Goal: Transaction & Acquisition: Purchase product/service

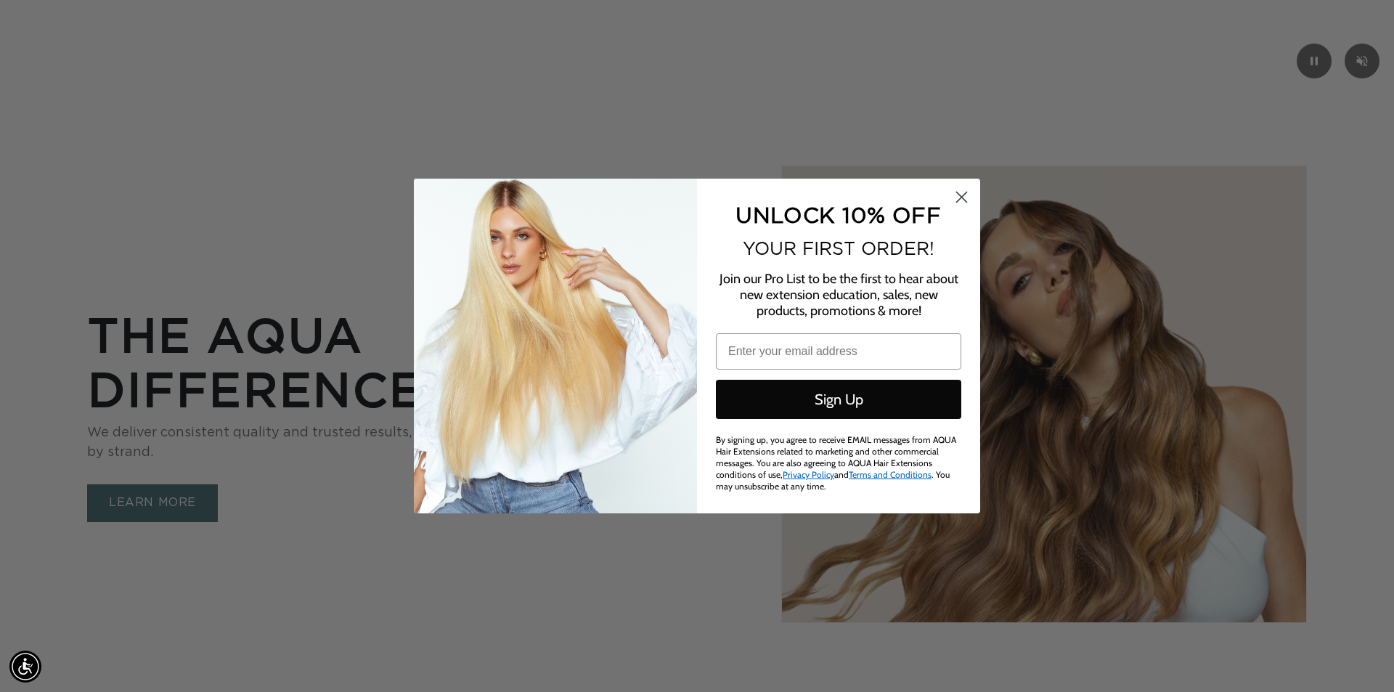
click at [970, 192] on circle "Close dialog" at bounding box center [961, 197] width 24 height 24
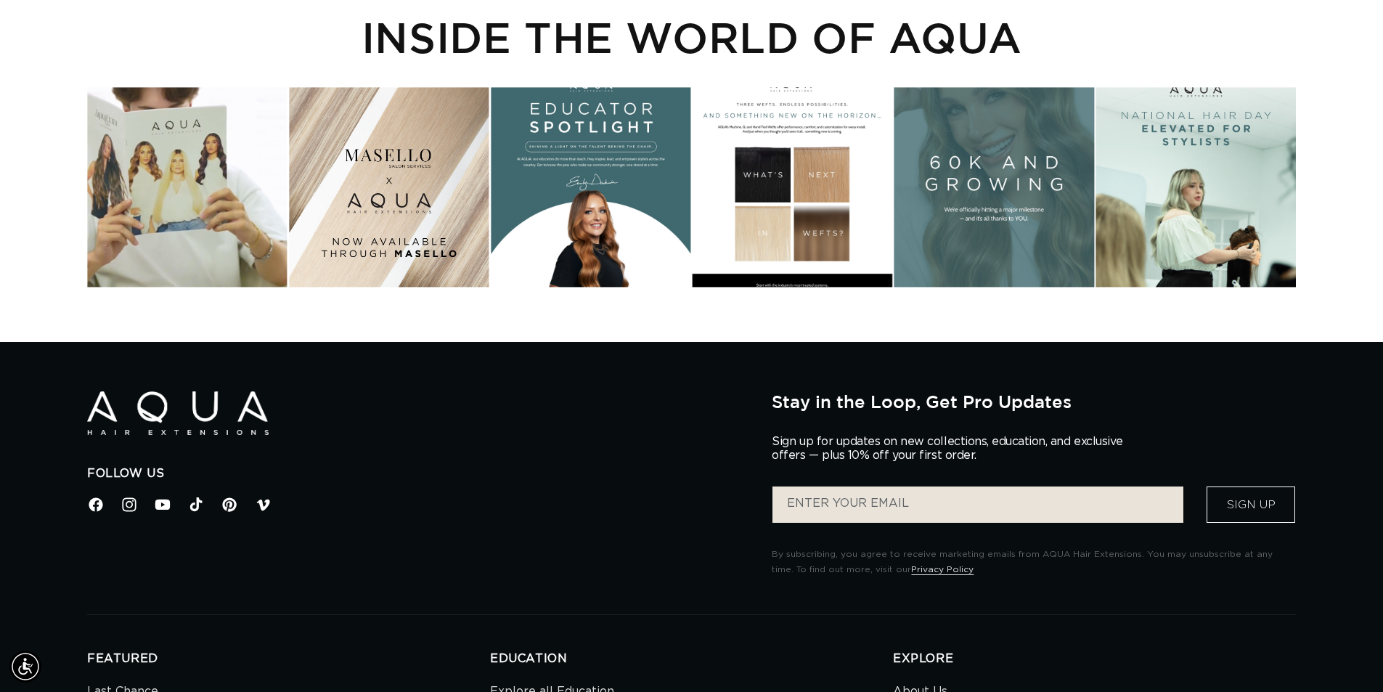
scroll to position [0, 2559]
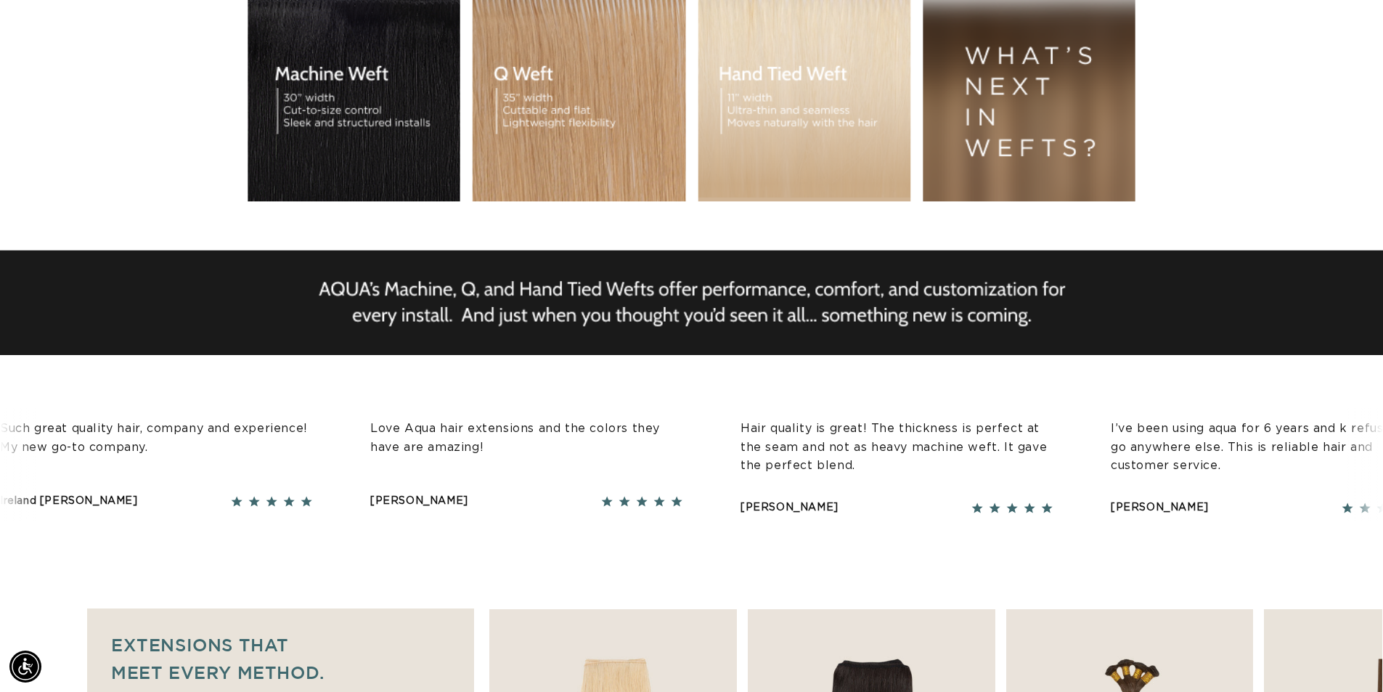
scroll to position [0, 0]
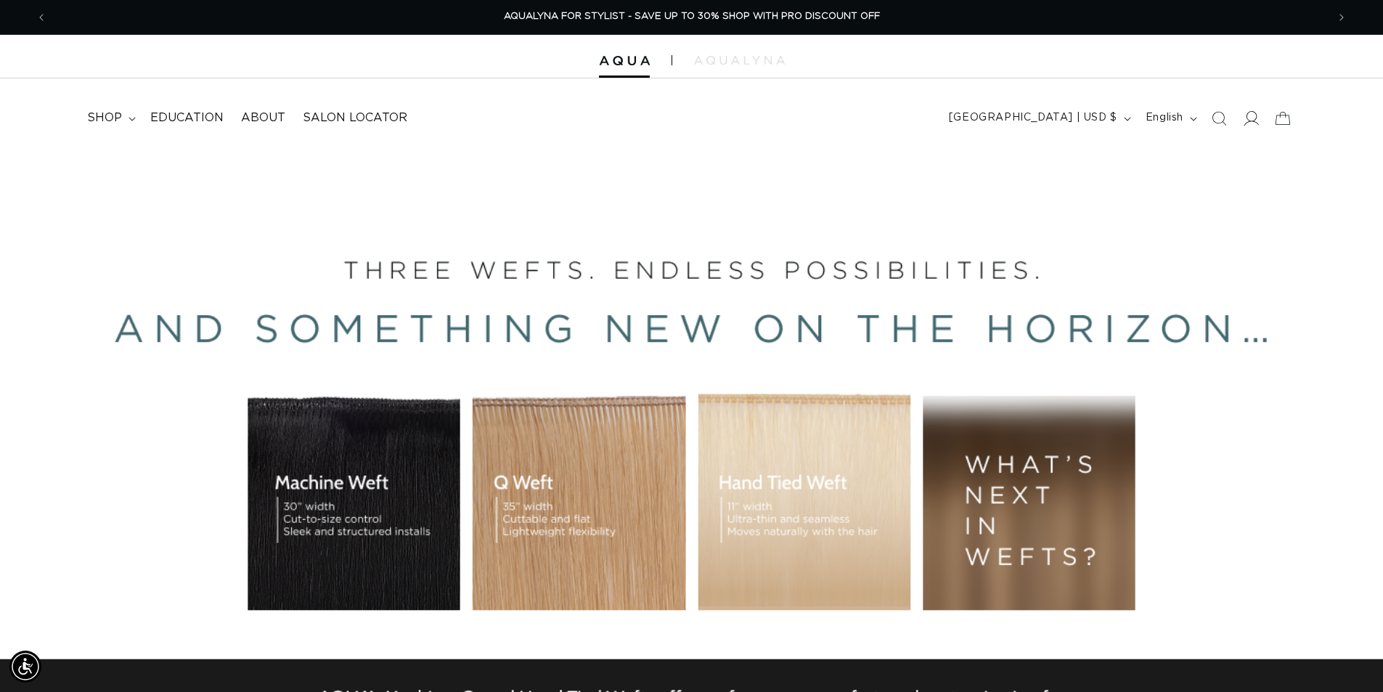
click at [1259, 113] on span at bounding box center [1251, 118] width 32 height 32
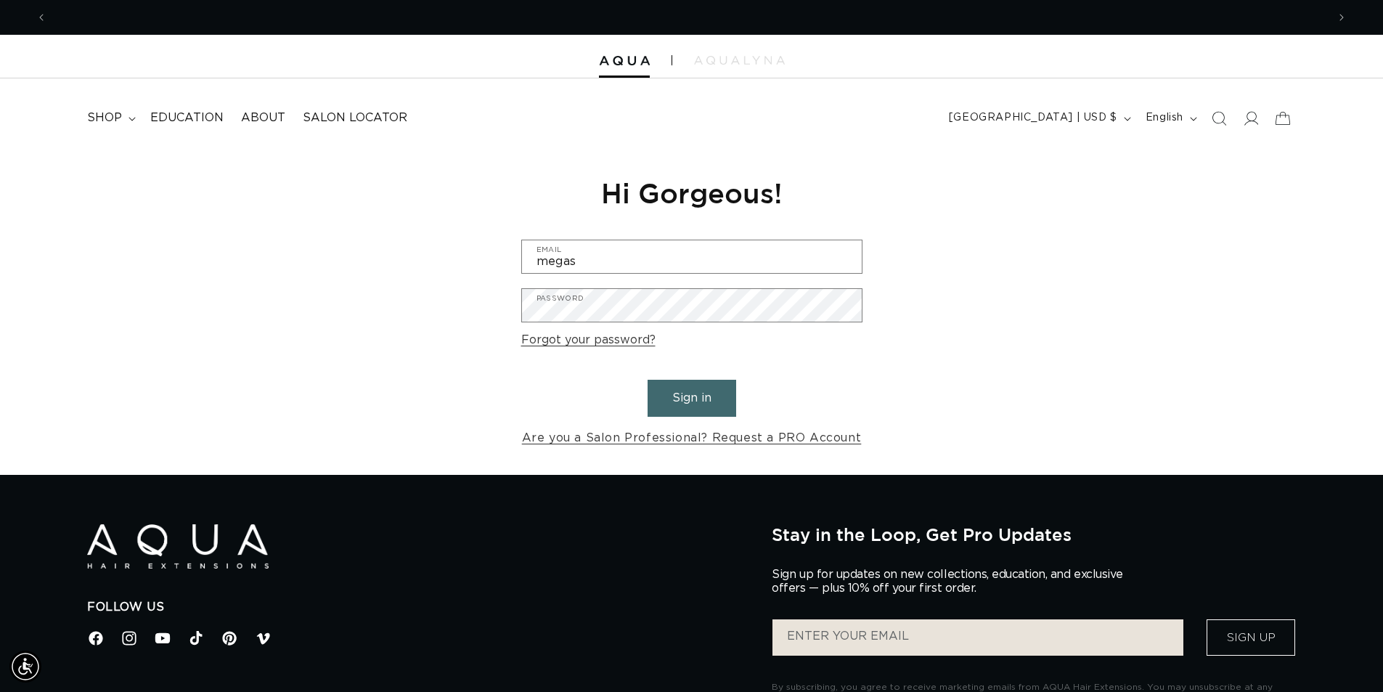
scroll to position [0, 1280]
type input "megashbow@gmail.com"
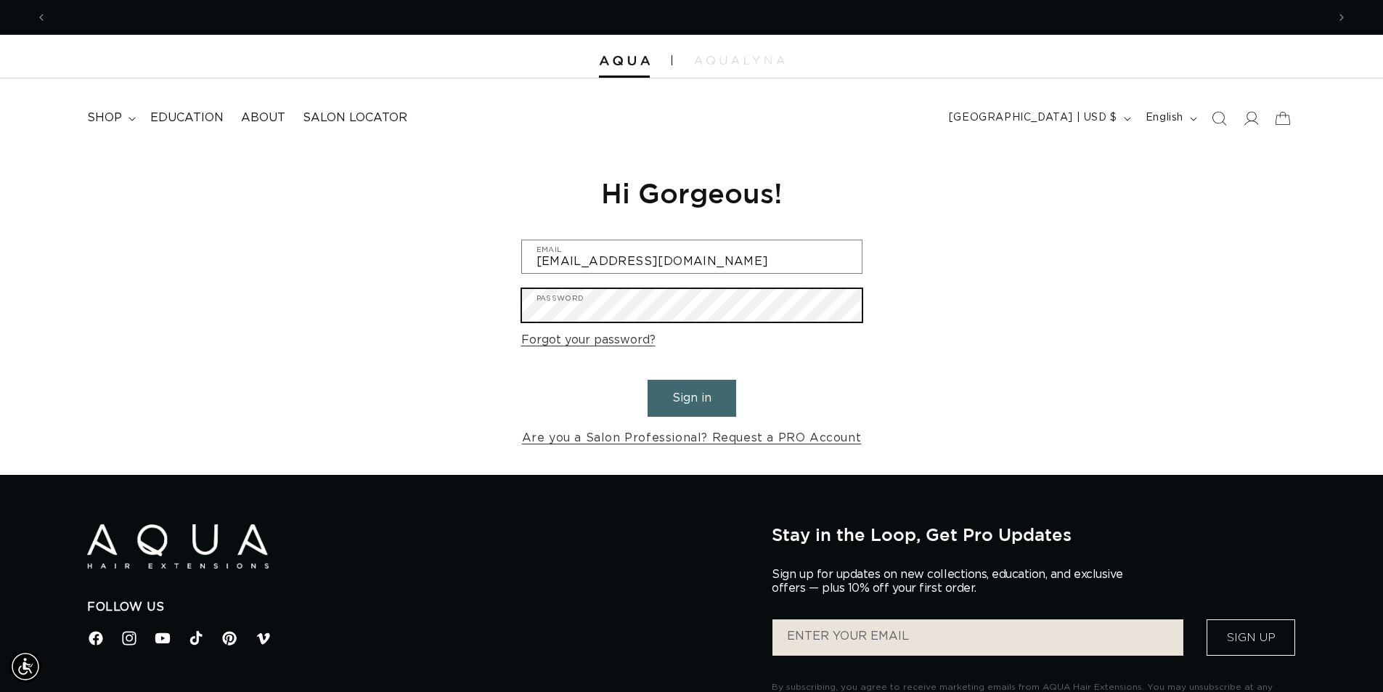
scroll to position [0, 0]
click at [647, 380] on button "Sign in" at bounding box center [691, 398] width 89 height 37
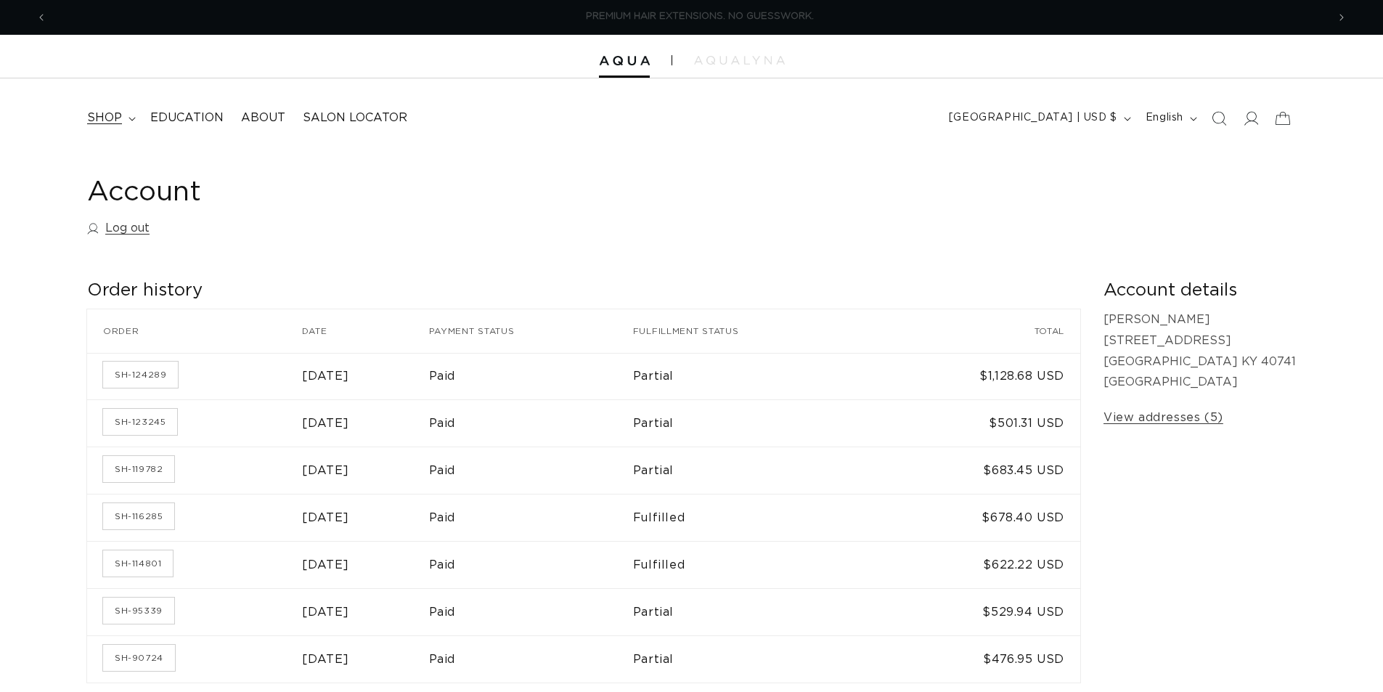
scroll to position [0, 1280]
click at [126, 120] on summary "shop" at bounding box center [109, 118] width 63 height 33
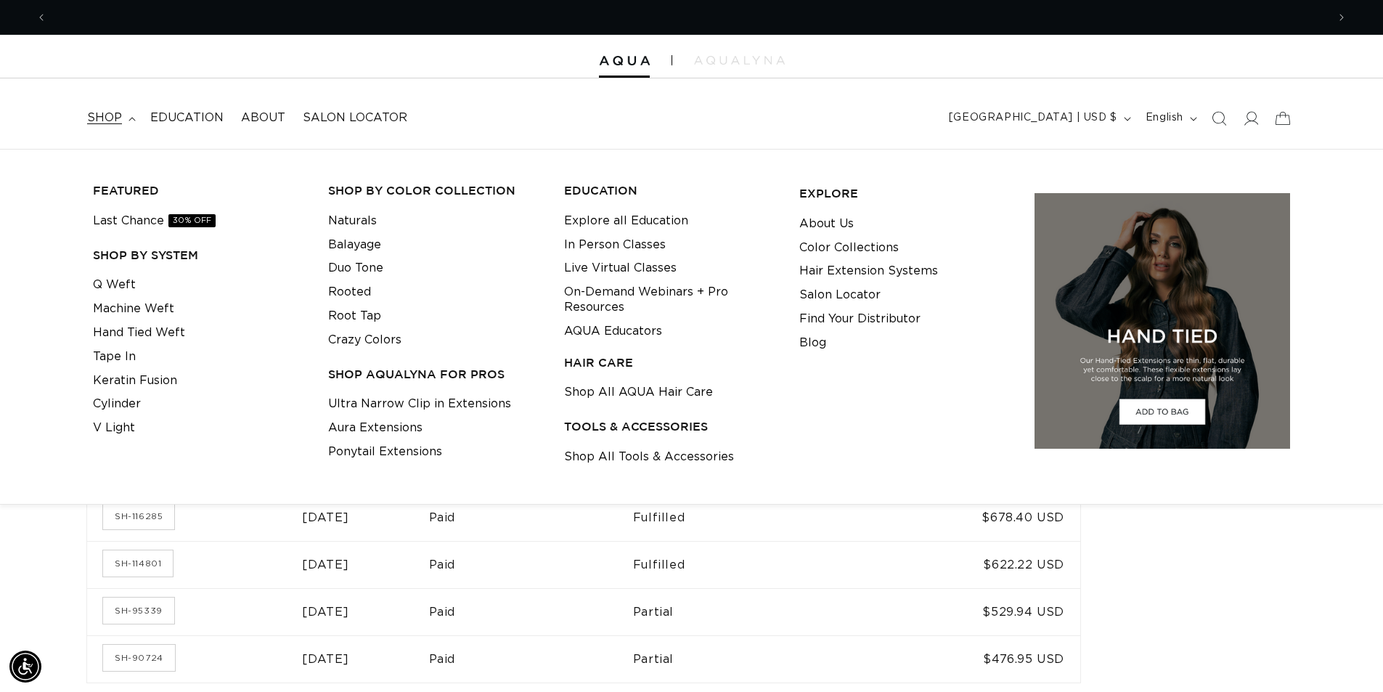
scroll to position [0, 2559]
click at [679, 79] on header "FEATURED Last Chance SHOP BY SYSTEM Q Weft Hand Tied Weft Machine Weft Tape In …" at bounding box center [691, 113] width 1383 height 70
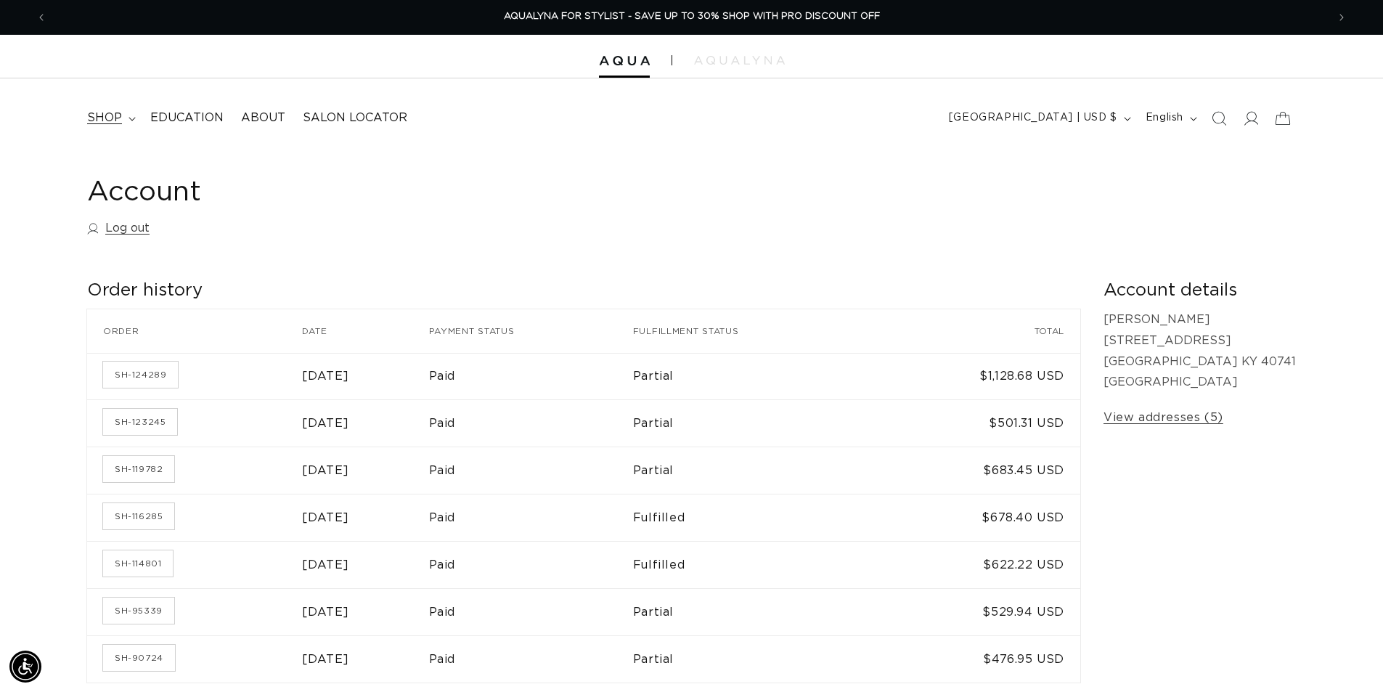
click at [91, 114] on span "shop" at bounding box center [104, 117] width 35 height 15
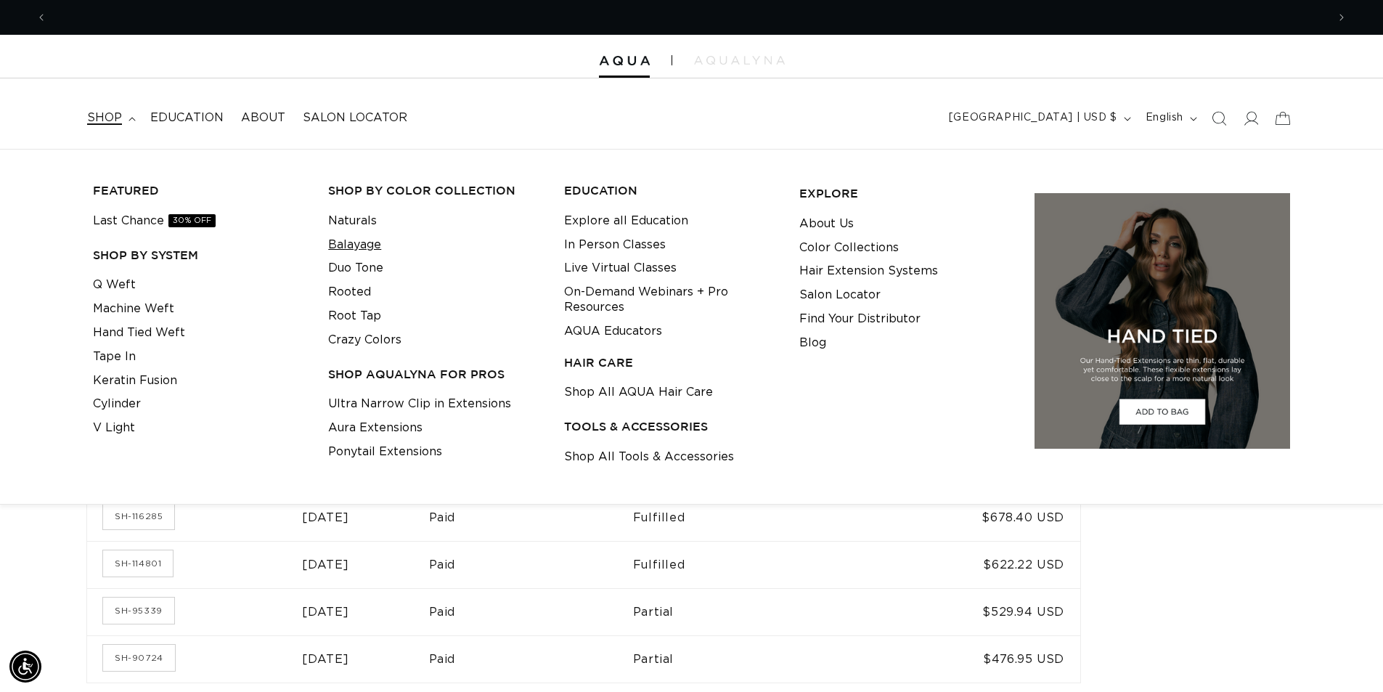
scroll to position [0, 1280]
click at [162, 316] on link "Machine Weft" at bounding box center [133, 309] width 81 height 24
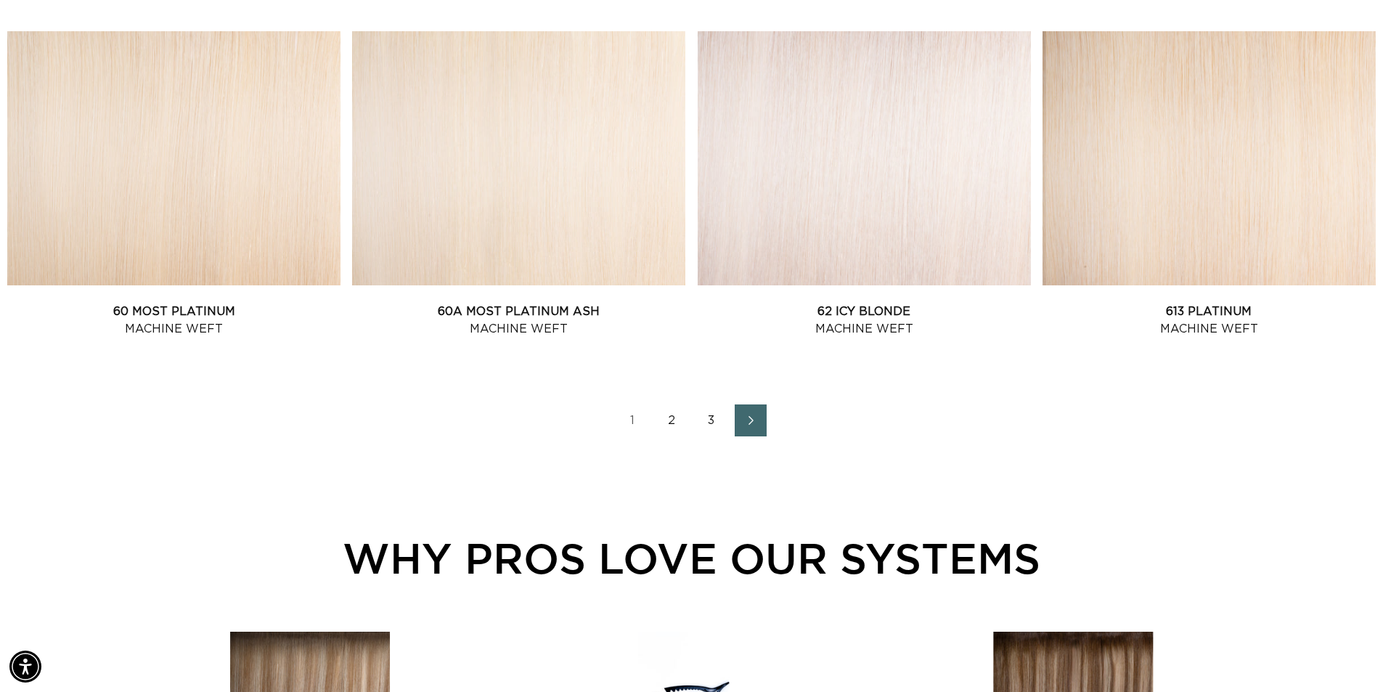
scroll to position [0, 2559]
click at [711, 428] on link "3" at bounding box center [711, 420] width 32 height 32
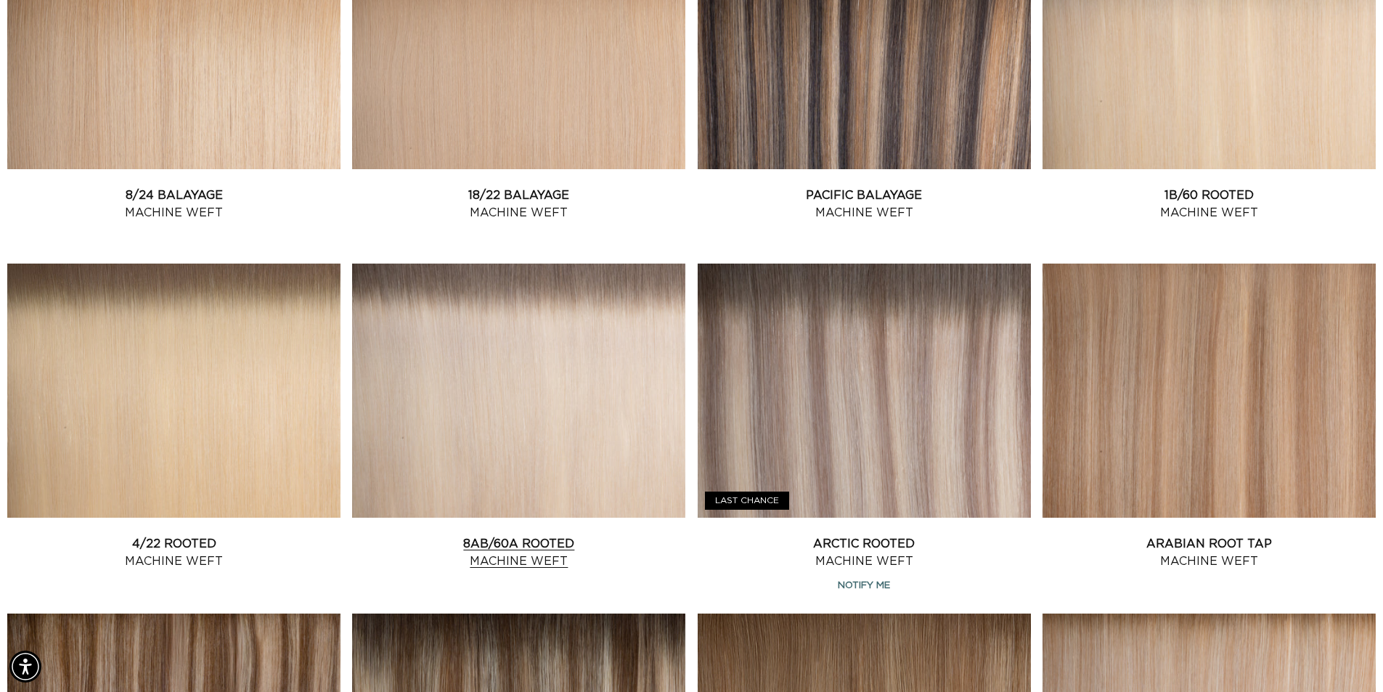
click at [542, 535] on link "8AB/60A Rooted Machine Weft" at bounding box center [518, 552] width 333 height 35
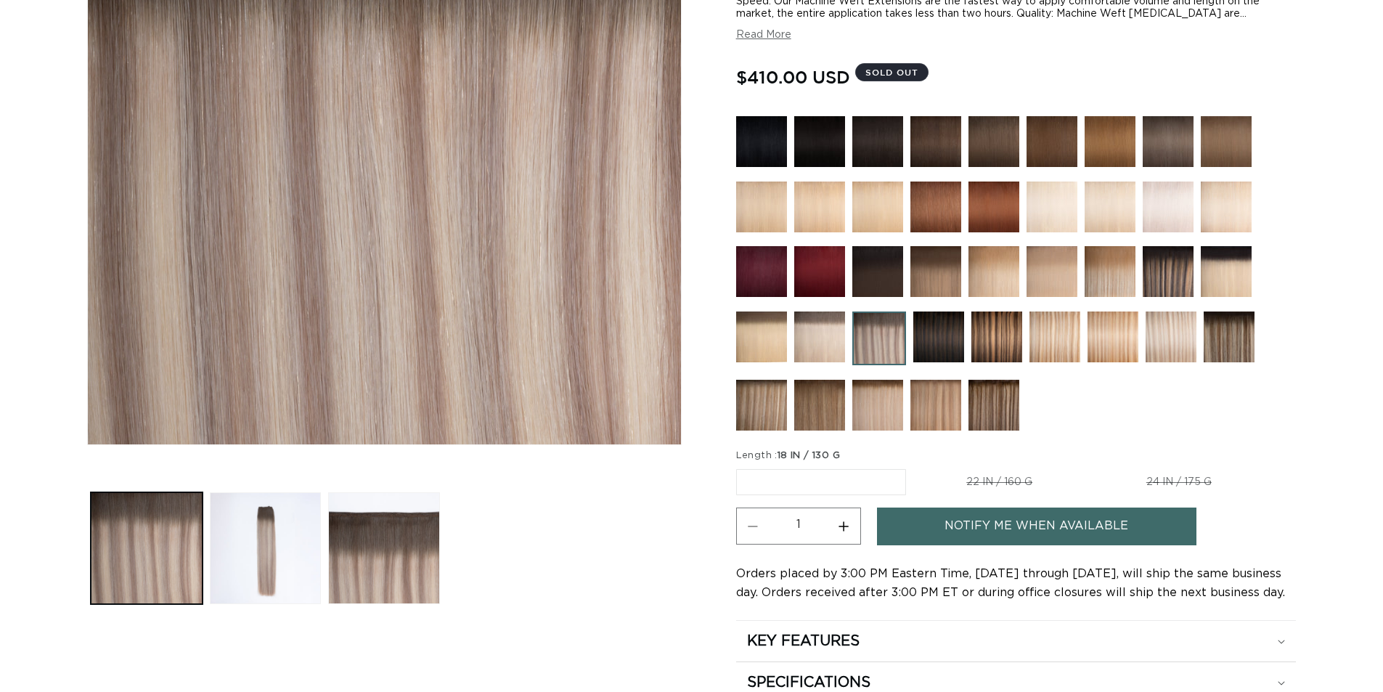
scroll to position [290, 0]
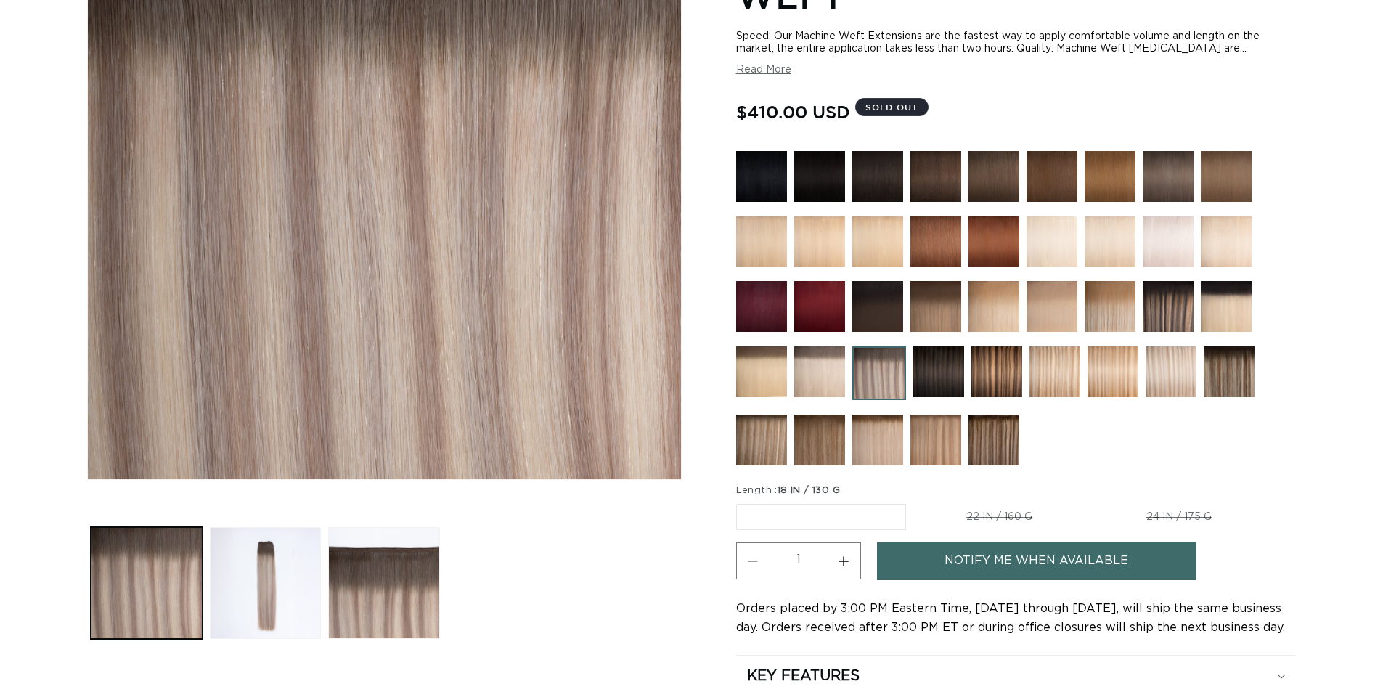
click at [840, 388] on img at bounding box center [819, 371] width 51 height 51
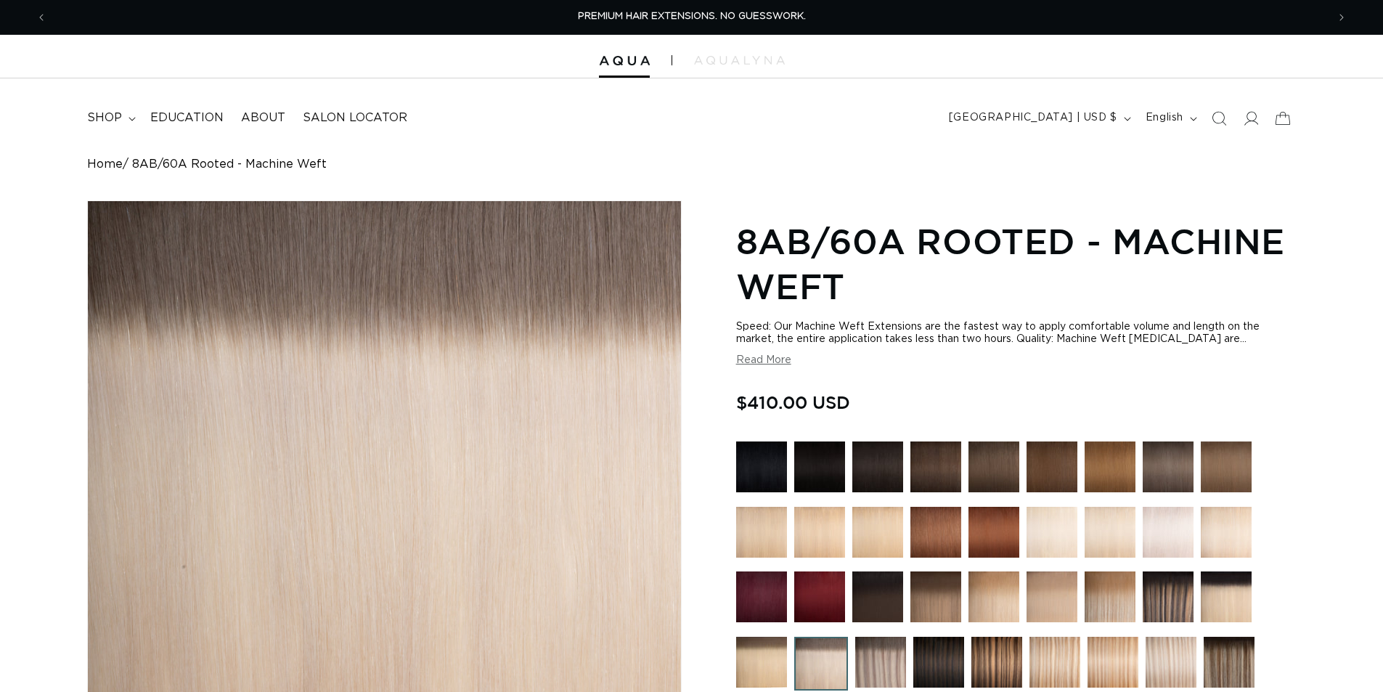
scroll to position [290, 0]
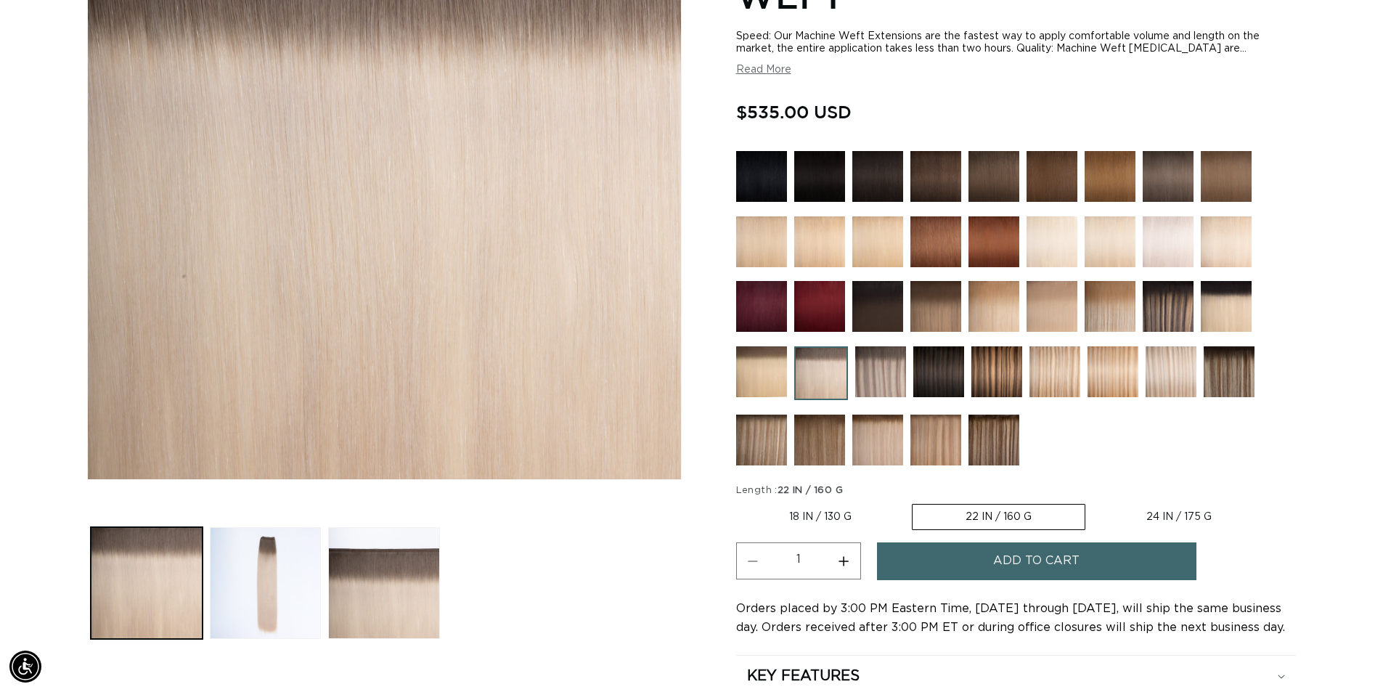
click at [894, 439] on img at bounding box center [877, 439] width 51 height 51
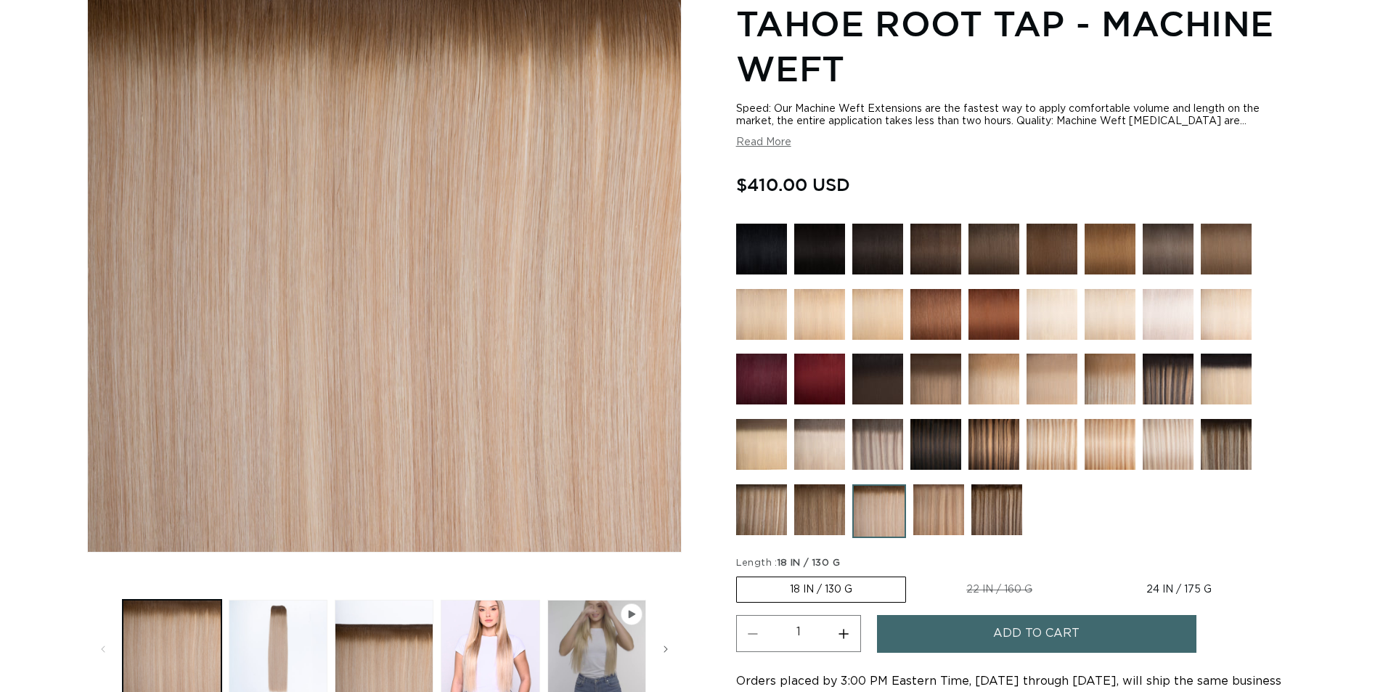
scroll to position [0, 1280]
click at [753, 507] on img at bounding box center [761, 509] width 51 height 51
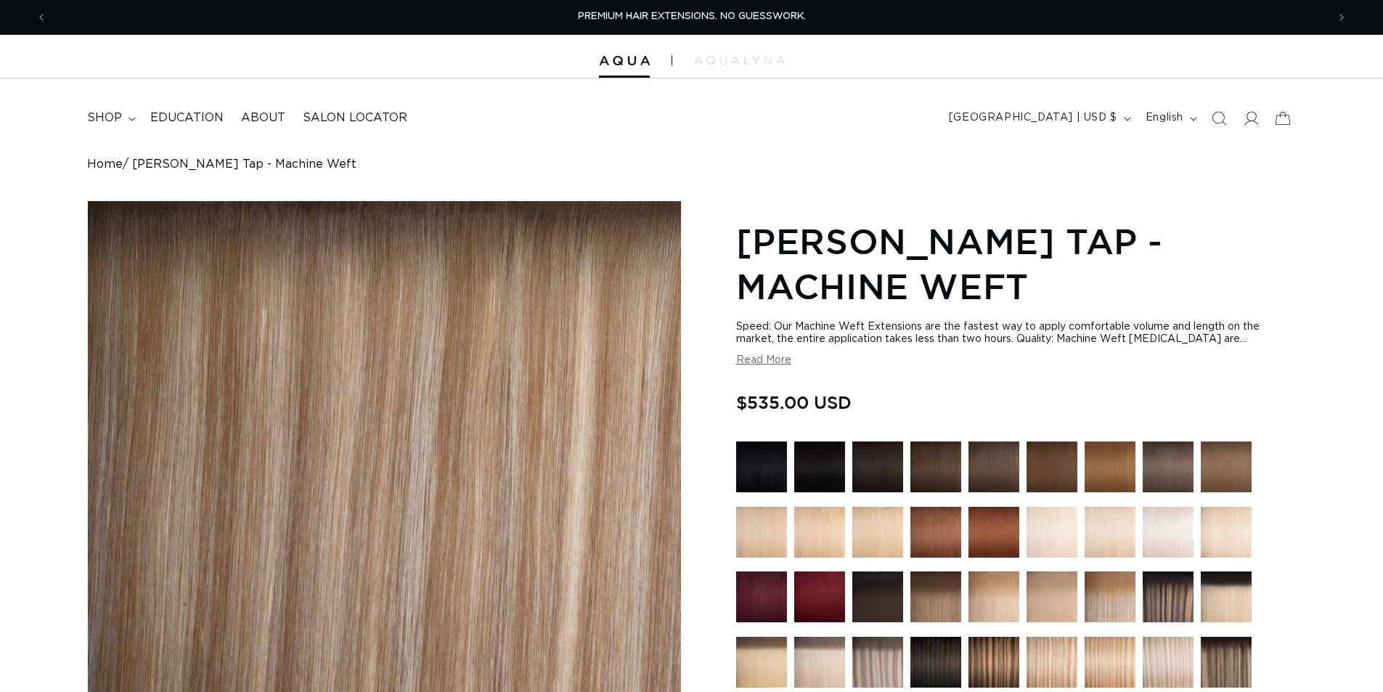
click at [820, 637] on img at bounding box center [819, 662] width 51 height 51
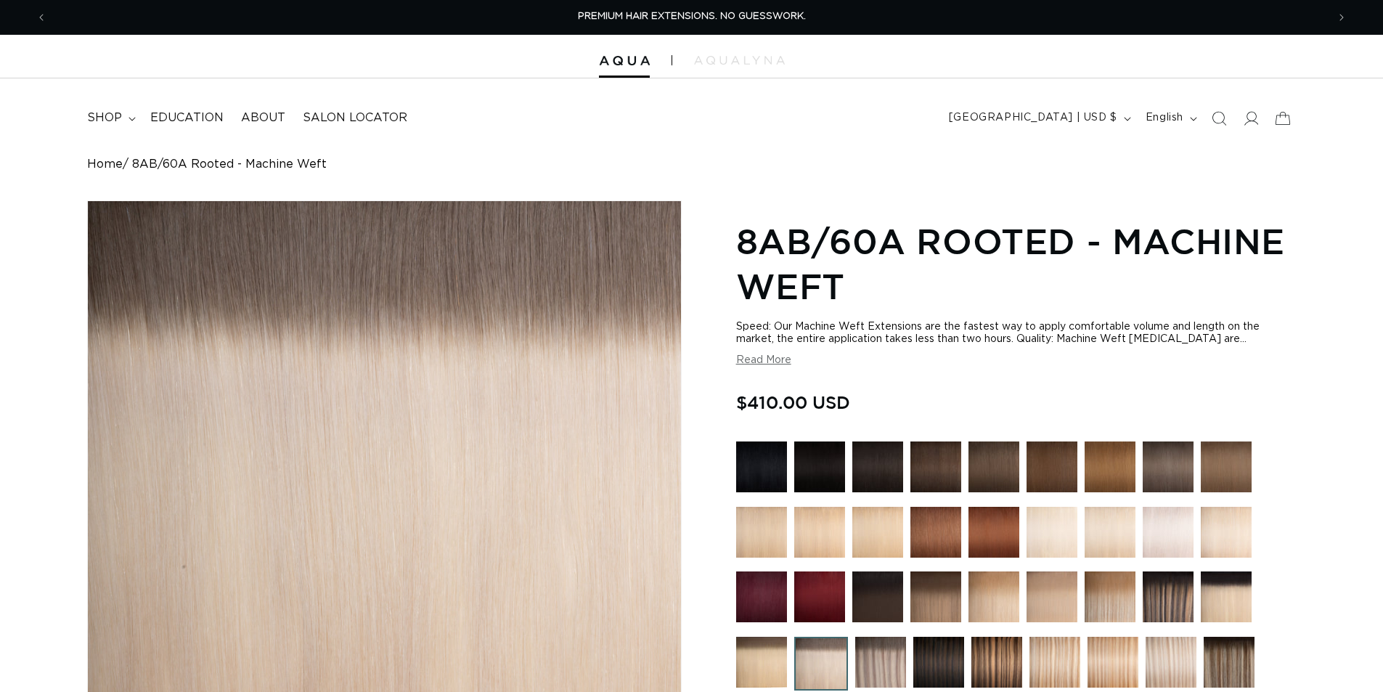
scroll to position [363, 0]
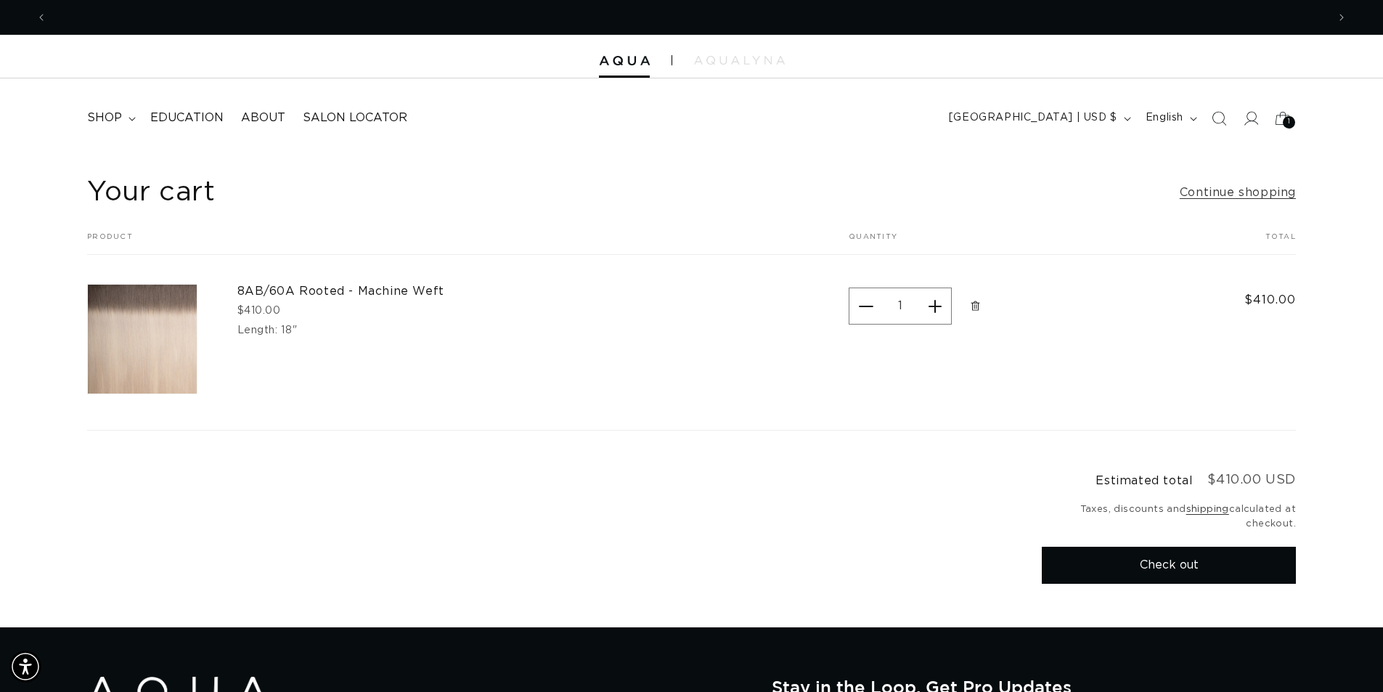
scroll to position [0, 2559]
click at [310, 288] on link "8AB/60A Rooted - Machine Weft" at bounding box center [346, 291] width 218 height 15
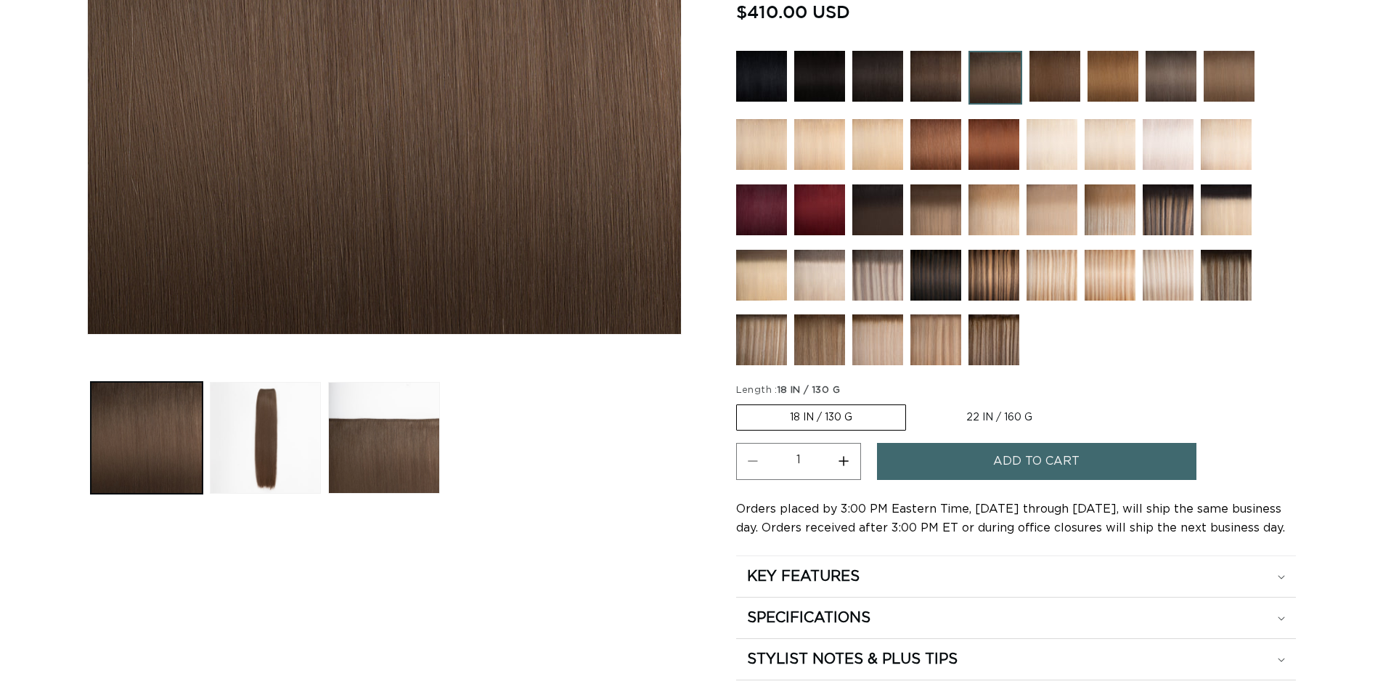
click at [830, 250] on img at bounding box center [819, 275] width 51 height 51
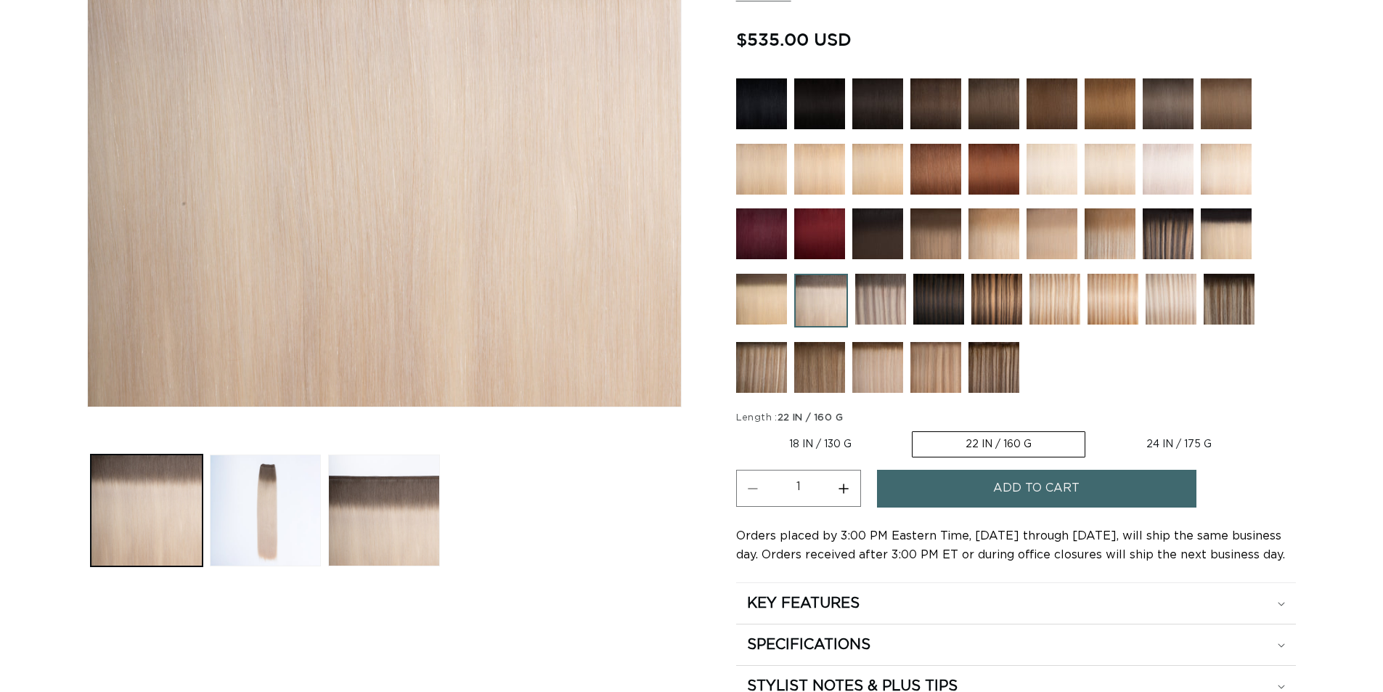
click at [955, 501] on button "Add to cart" at bounding box center [1036, 488] width 319 height 37
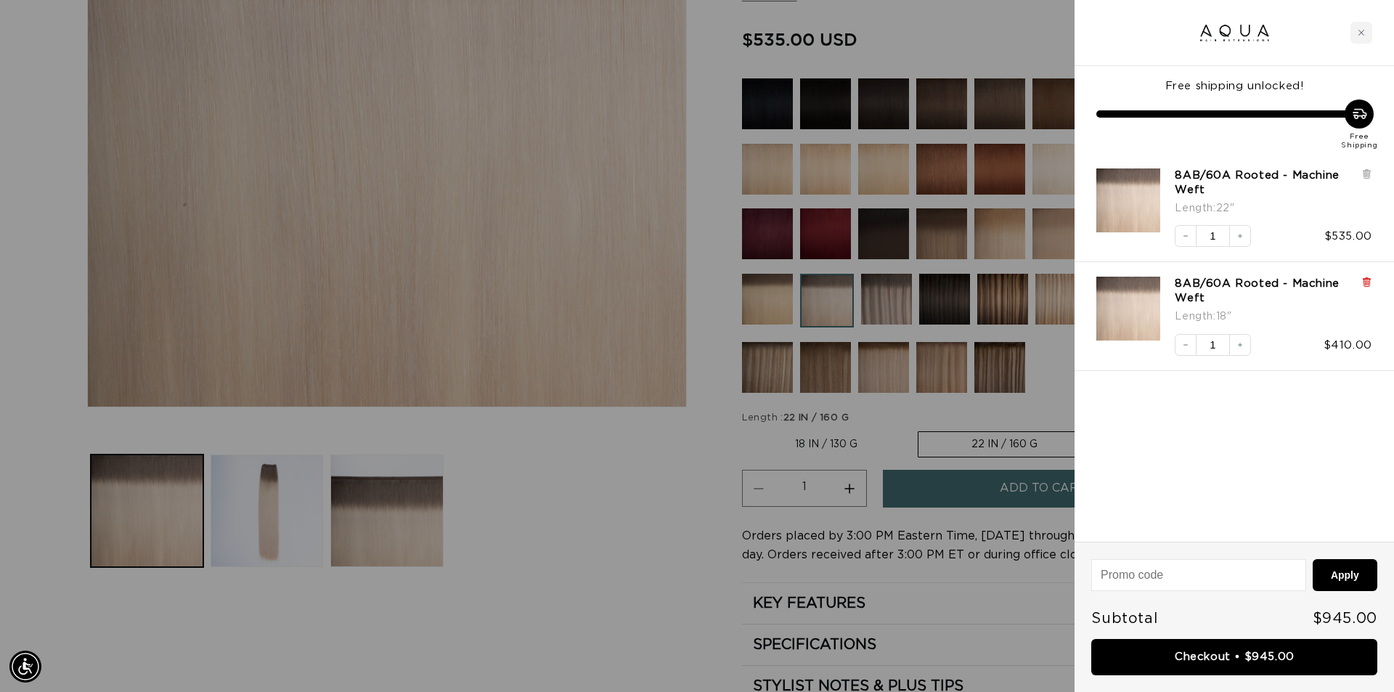
scroll to position [0, 2581]
click at [1369, 282] on icon at bounding box center [1366, 282] width 11 height 11
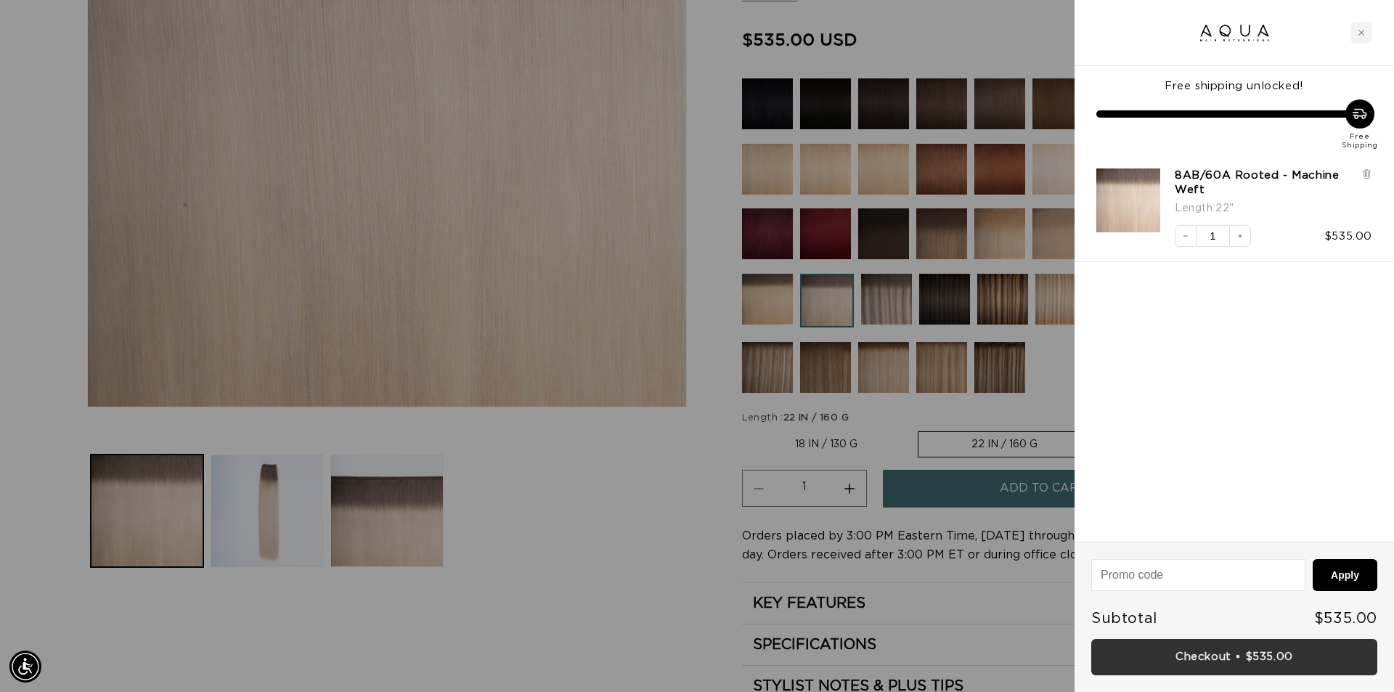
scroll to position [0, 0]
click at [1285, 666] on link "Checkout • $535.00" at bounding box center [1234, 657] width 286 height 37
